Goal: Find contact information: Find contact information

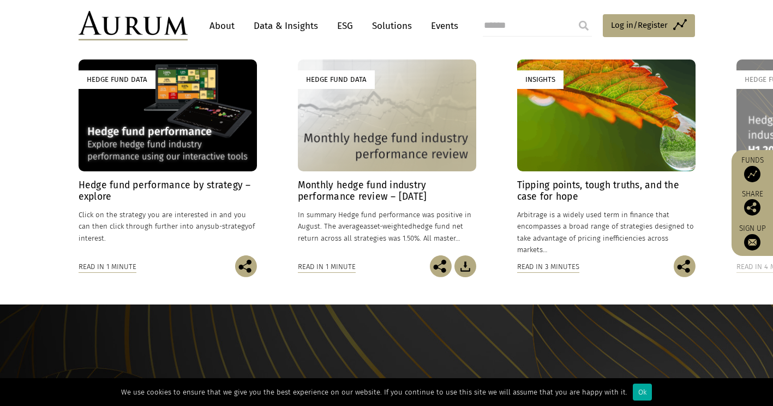
scroll to position [1118, 0]
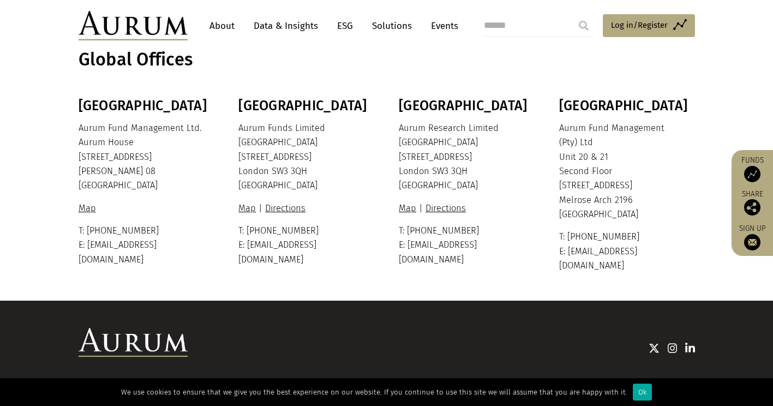
scroll to position [297, 0]
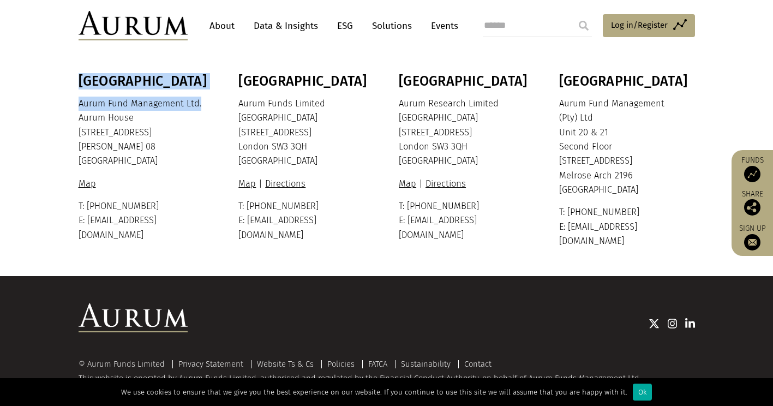
drag, startPoint x: 77, startPoint y: 104, endPoint x: 202, endPoint y: 104, distance: 124.9
click at [202, 104] on div "Bermuda Aurum Fund Management Ltd. Aurum House 35 Richmond Road Hamilton HM 08 …" at bounding box center [387, 160] width 638 height 175
drag, startPoint x: 202, startPoint y: 104, endPoint x: 193, endPoint y: 118, distance: 16.6
click at [193, 120] on p "Aurum Fund Management Ltd. Aurum House 35 Richmond Road Hamilton HM 08 Bermuda" at bounding box center [145, 133] width 133 height 72
drag, startPoint x: 198, startPoint y: 104, endPoint x: 80, endPoint y: 106, distance: 118.3
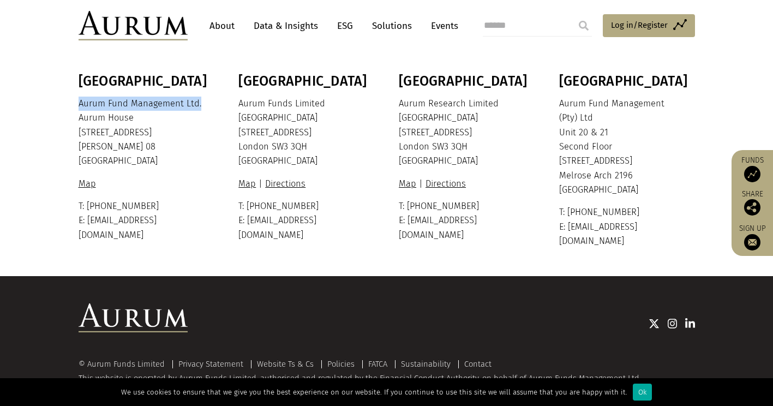
click at [80, 106] on p "Aurum Fund Management Ltd. Aurum House 35 Richmond Road Hamilton HM 08 Bermuda" at bounding box center [145, 133] width 133 height 72
copy p "Aurum Fund Management Ltd."
drag, startPoint x: 152, startPoint y: 205, endPoint x: 98, endPoint y: 207, distance: 54.6
click at [98, 207] on p "T: +1 441 292 6952 E: info@aurum.bm" at bounding box center [145, 220] width 133 height 43
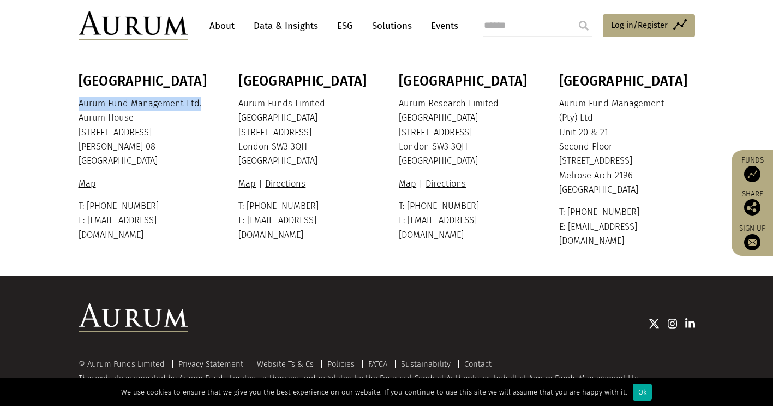
copy p "441 292 6952"
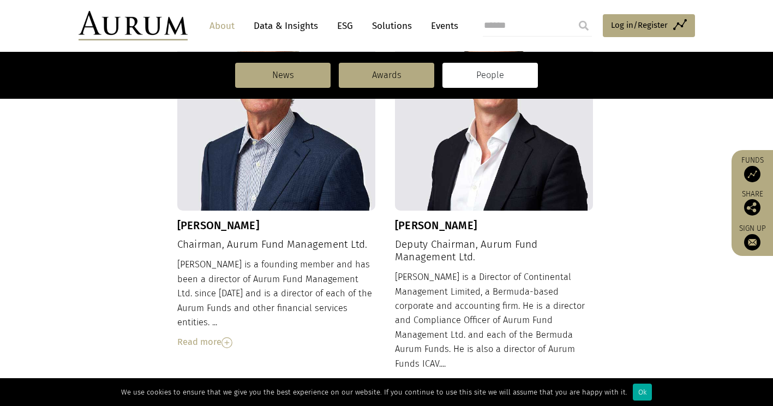
scroll to position [382, 0]
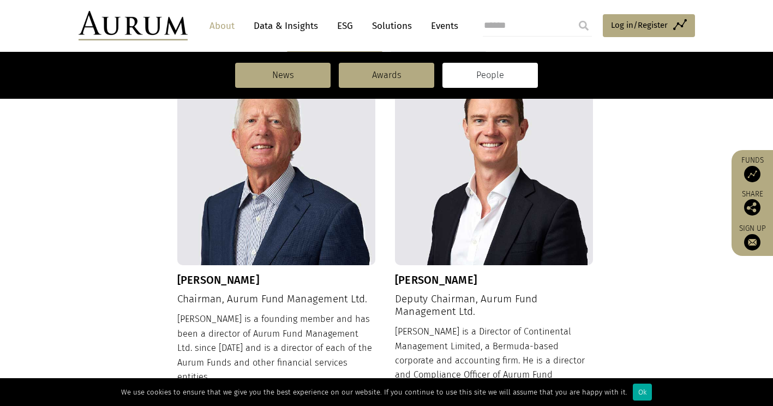
drag, startPoint x: 177, startPoint y: 281, endPoint x: 273, endPoint y: 280, distance: 96.0
click at [273, 280] on h3 "[PERSON_NAME]" at bounding box center [276, 279] width 198 height 13
copy h3 "[PERSON_NAME]"
